Goal: Transaction & Acquisition: Purchase product/service

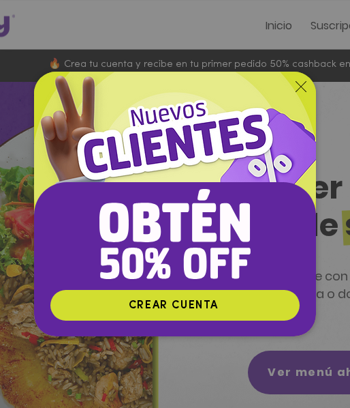
drag, startPoint x: 121, startPoint y: 406, endPoint x: 302, endPoint y: 79, distance: 374.2
click at [145, 397] on html "top of page Ir al contenido principal Inicio Suscripción Pa ra empresas Iniciar…" at bounding box center [175, 204] width 350 height 408
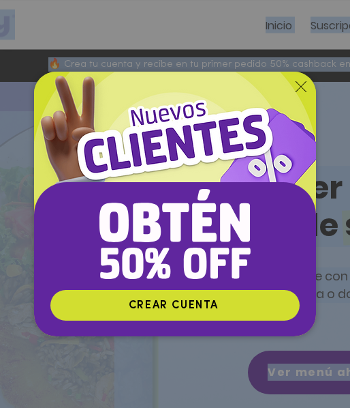
click at [302, 79] on img "Nuevos suscriptores 50% off" at bounding box center [175, 181] width 282 height 218
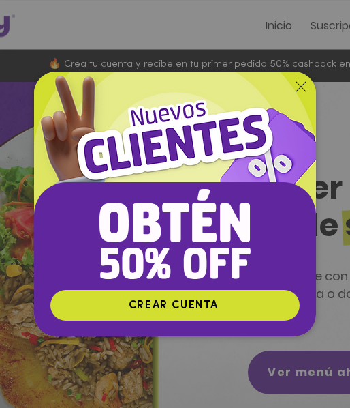
click at [299, 87] on icon "Volver al sitio" at bounding box center [301, 86] width 11 height 11
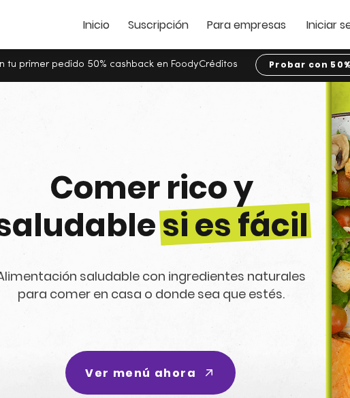
scroll to position [0, 205]
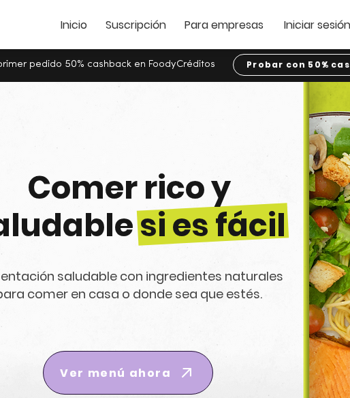
click at [166, 369] on span "Ver menú ahora" at bounding box center [115, 372] width 111 height 17
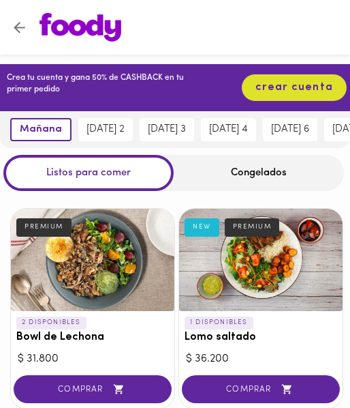
click at [258, 180] on div "Congelados" at bounding box center [259, 173] width 170 height 36
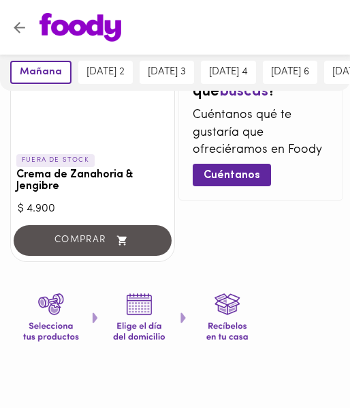
scroll to position [1670, 0]
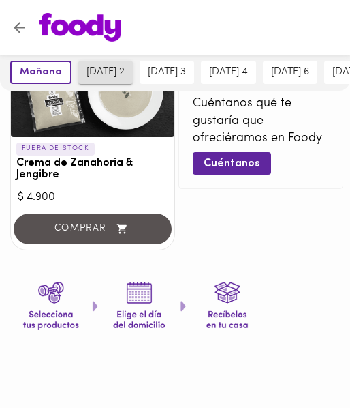
click at [109, 74] on span "jueves 2" at bounding box center [106, 72] width 38 height 12
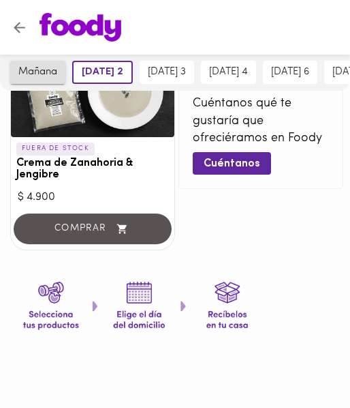
click at [44, 80] on button "mañana" at bounding box center [37, 72] width 55 height 23
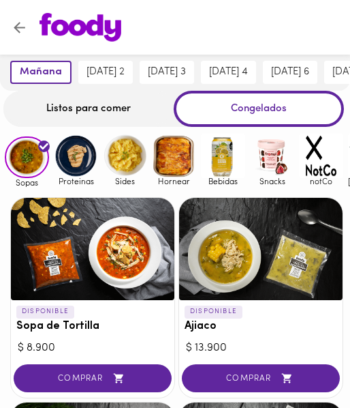
scroll to position [0, 0]
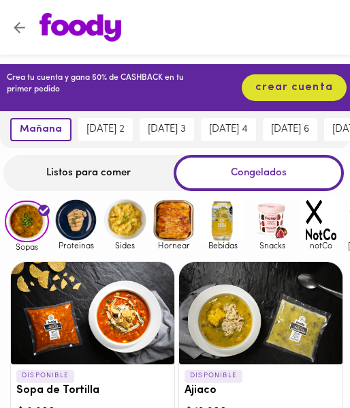
click at [68, 236] on img at bounding box center [76, 220] width 44 height 44
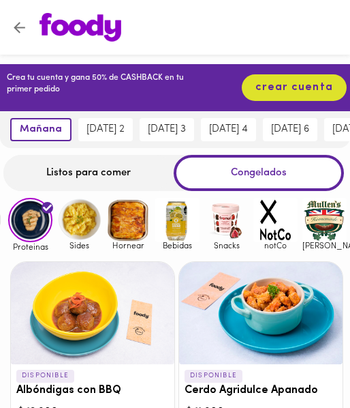
click at [87, 226] on img at bounding box center [79, 220] width 44 height 44
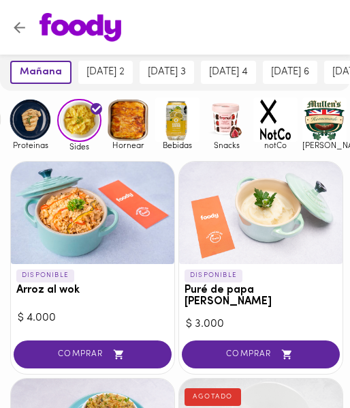
scroll to position [68, 0]
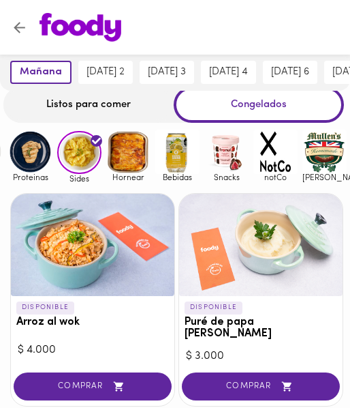
click at [151, 145] on div "Bebidas" at bounding box center [175, 156] width 49 height 53
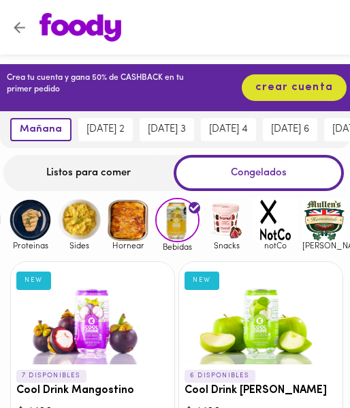
click at [127, 208] on img at bounding box center [128, 220] width 44 height 44
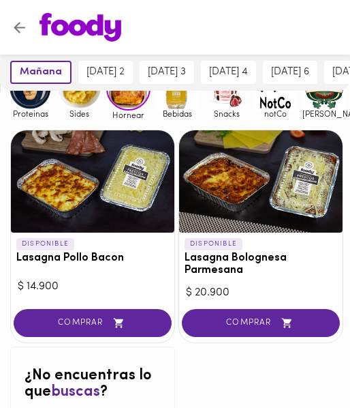
scroll to position [68, 0]
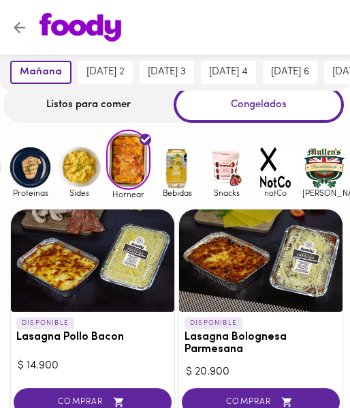
click at [170, 179] on img at bounding box center [177, 167] width 44 height 44
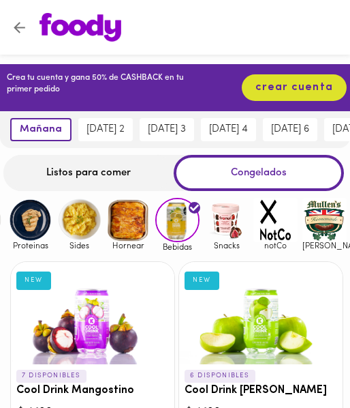
click at [233, 227] on img at bounding box center [227, 220] width 44 height 44
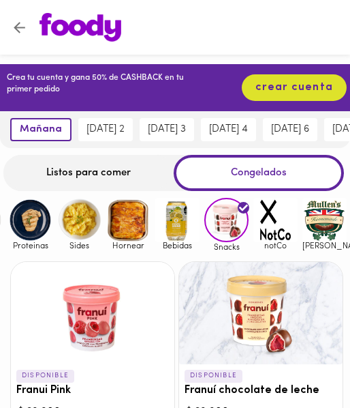
click at [275, 215] on img at bounding box center [276, 220] width 44 height 44
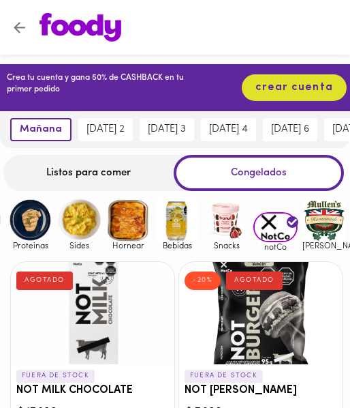
click at [303, 213] on img at bounding box center [325, 220] width 44 height 44
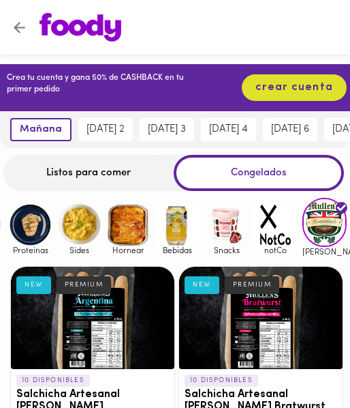
click at [110, 189] on div "Listos para comer" at bounding box center [88, 173] width 170 height 36
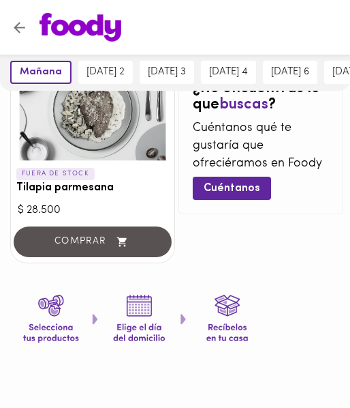
scroll to position [1605, 0]
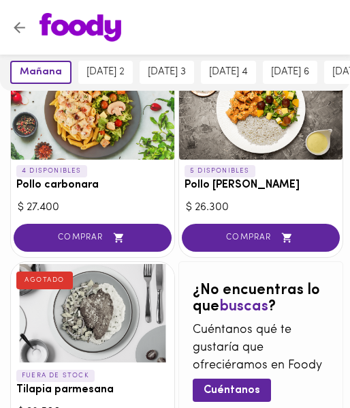
scroll to position [1196, 0]
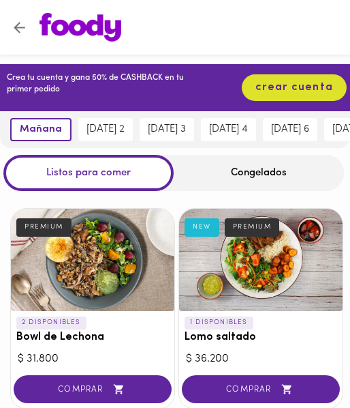
click at [265, 14] on div at bounding box center [187, 27] width 303 height 29
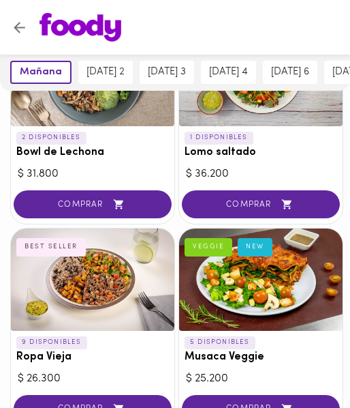
scroll to position [205, 0]
